Goal: Task Accomplishment & Management: Manage account settings

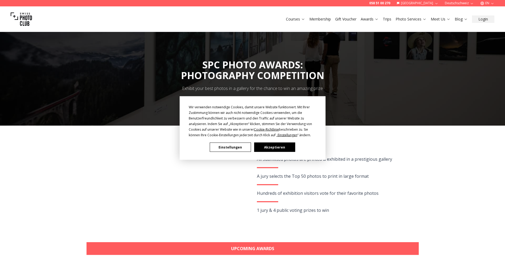
click at [280, 146] on button "Akzeptieren" at bounding box center [274, 147] width 41 height 9
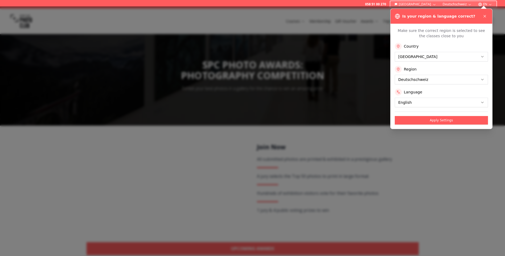
click at [485, 15] on icon at bounding box center [485, 16] width 4 height 4
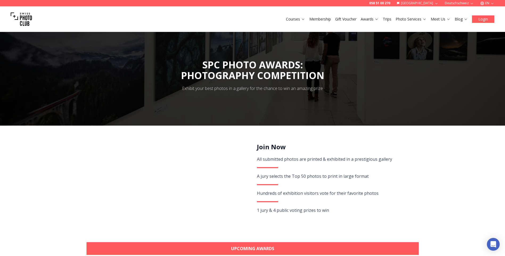
click at [482, 17] on button "Login" at bounding box center [483, 18] width 22 height 7
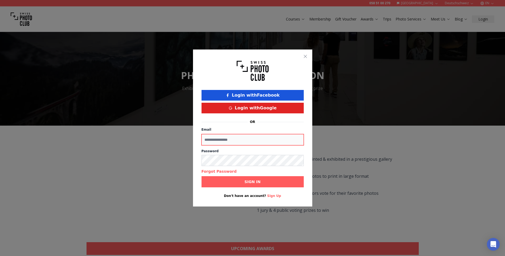
click at [237, 142] on input "Email" at bounding box center [253, 139] width 102 height 11
type input "**********"
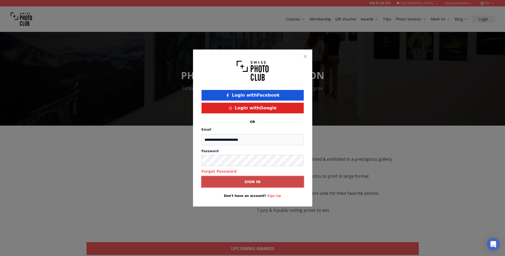
click at [265, 178] on button "Sign in" at bounding box center [253, 181] width 102 height 11
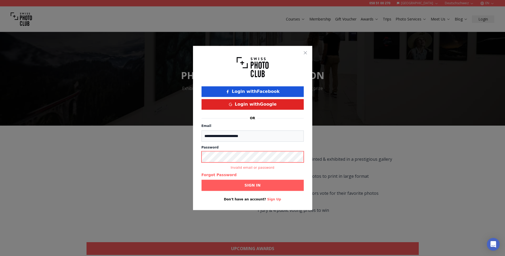
click at [267, 183] on button "Sign in" at bounding box center [253, 185] width 102 height 11
